Goal: Information Seeking & Learning: Find specific fact

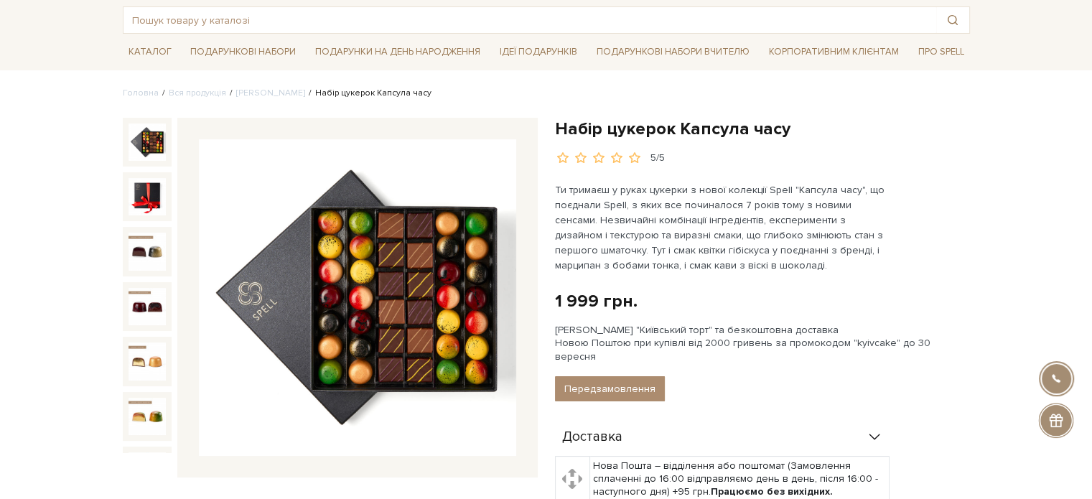
scroll to position [72, 0]
click at [200, 19] on input "text" at bounding box center [529, 20] width 812 height 26
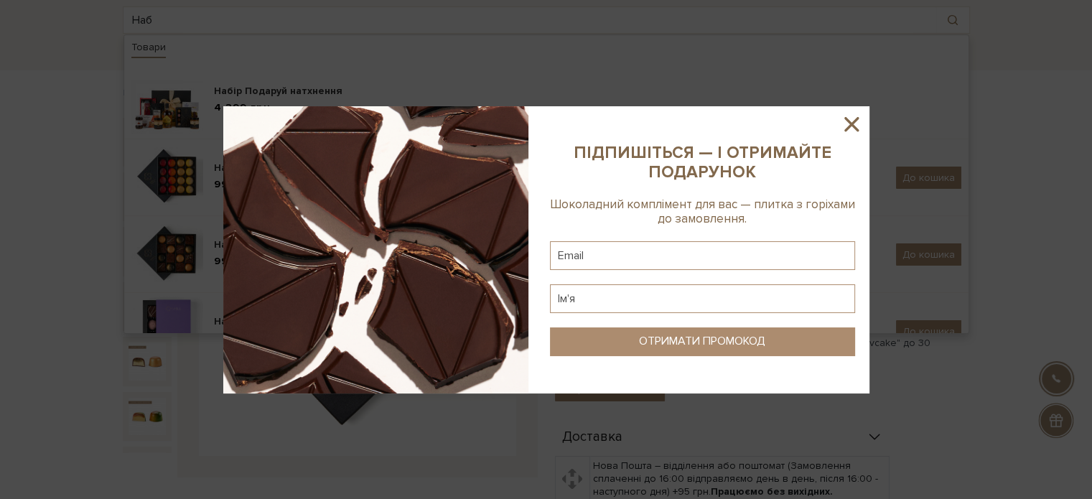
click at [844, 131] on icon at bounding box center [851, 124] width 24 height 24
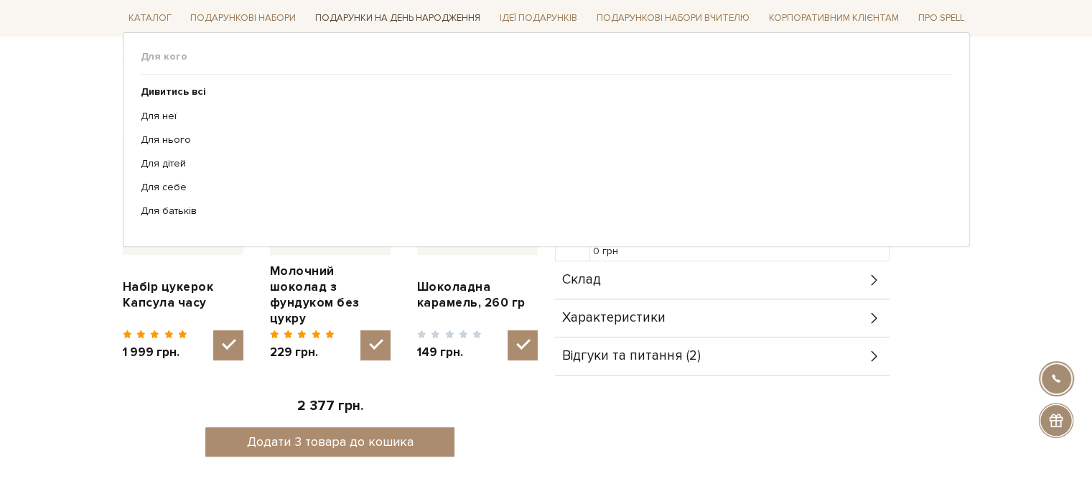
scroll to position [508, 0]
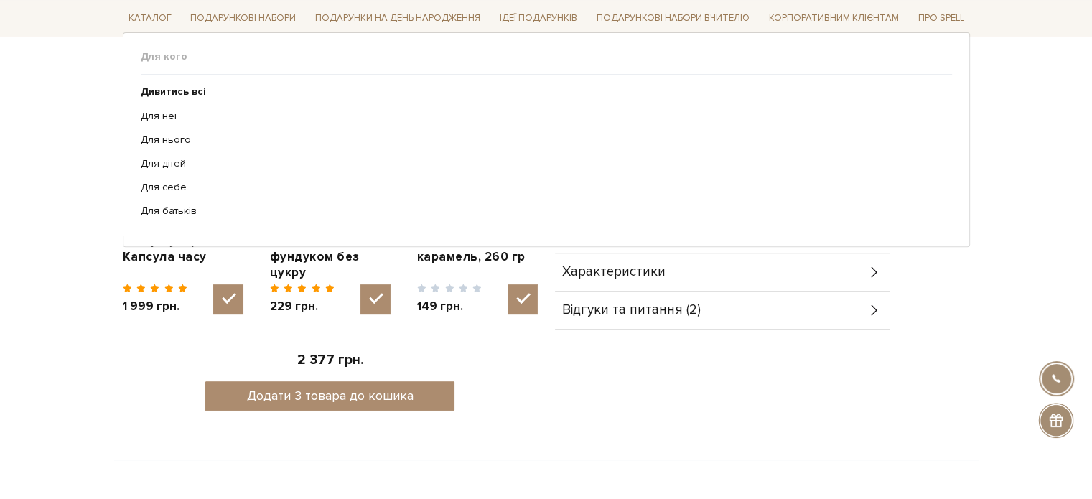
click at [250, 52] on span "Для кого" at bounding box center [546, 56] width 811 height 13
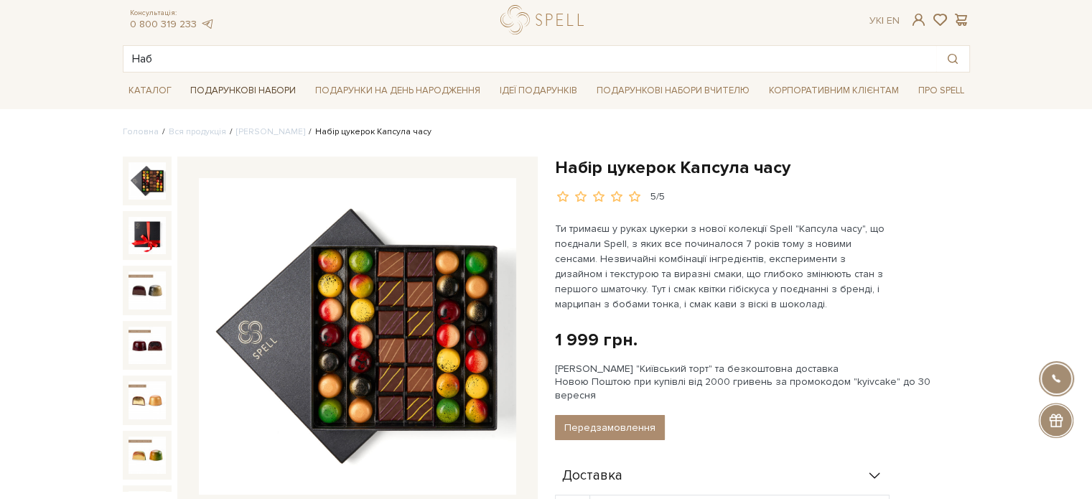
scroll to position [0, 0]
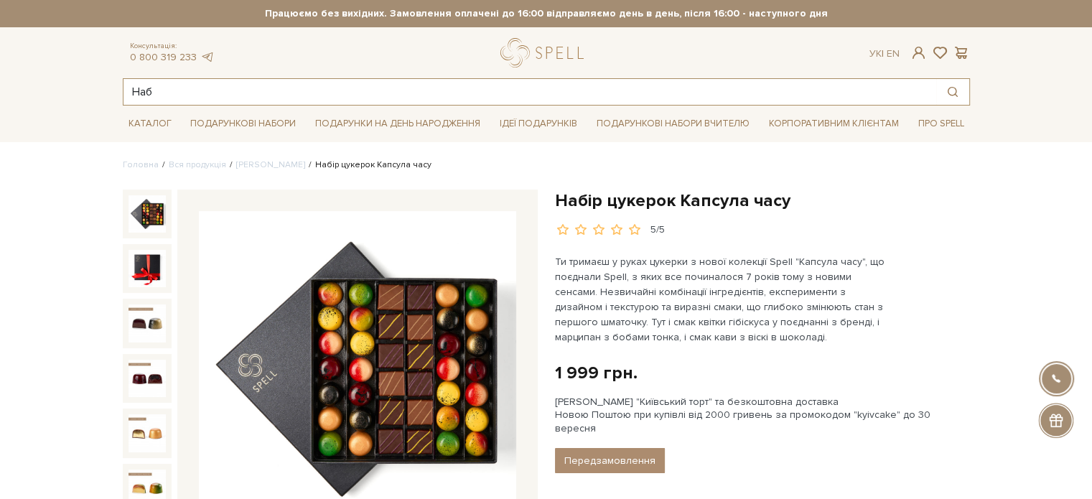
click at [187, 94] on input "Наб" at bounding box center [529, 92] width 812 height 26
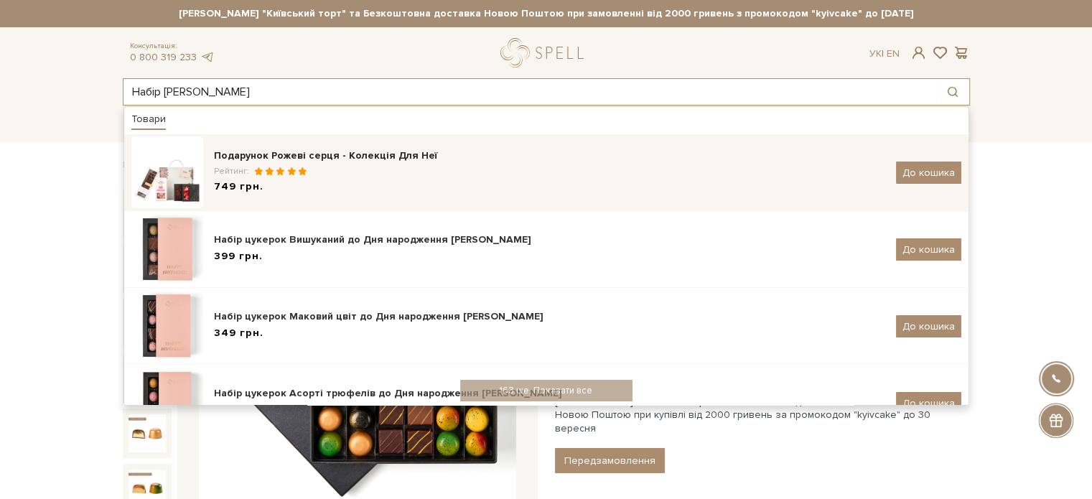
type input "Набір Рожеві Серл"
click at [374, 159] on div "Подарунок Рожеві серця - Колекція Для Неї" at bounding box center [549, 156] width 671 height 14
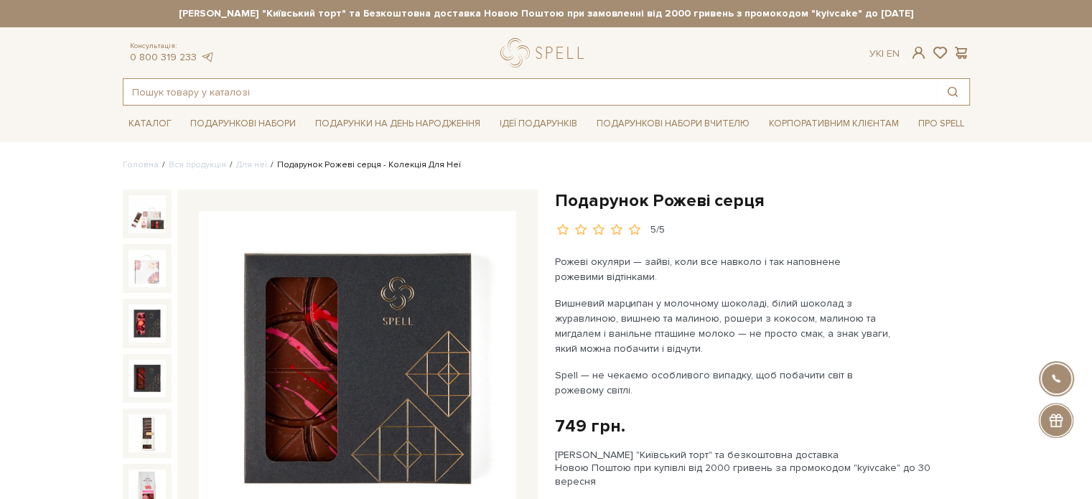
paste input "[PERSON_NAME] з Камамбером, 250 г"
type input "[PERSON_NAME] з Камамбером, 250 г"
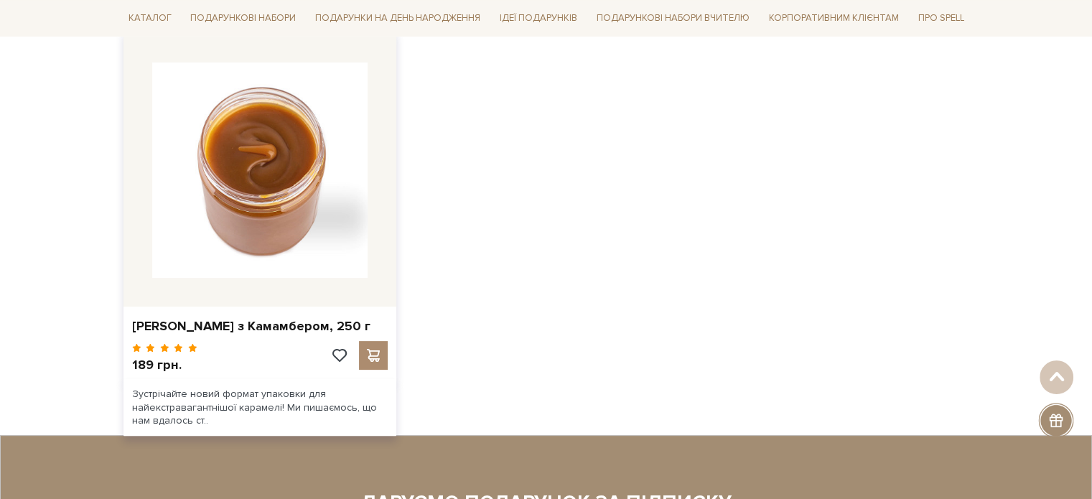
click at [266, 232] on img at bounding box center [259, 169] width 215 height 215
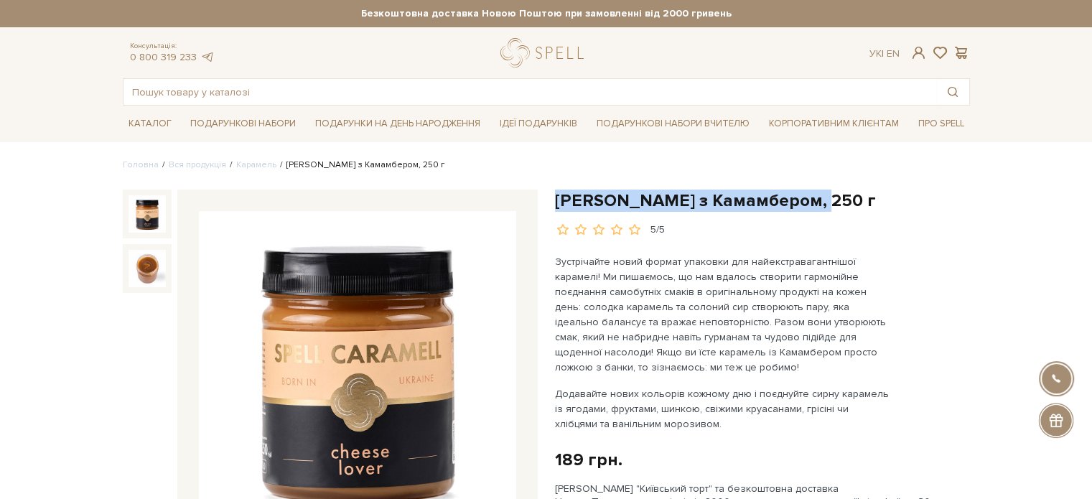
drag, startPoint x: 819, startPoint y: 202, endPoint x: 553, endPoint y: 201, distance: 265.6
copy h1 "[PERSON_NAME] з Камамбером, 250 г"
